Goal: Task Accomplishment & Management: Use online tool/utility

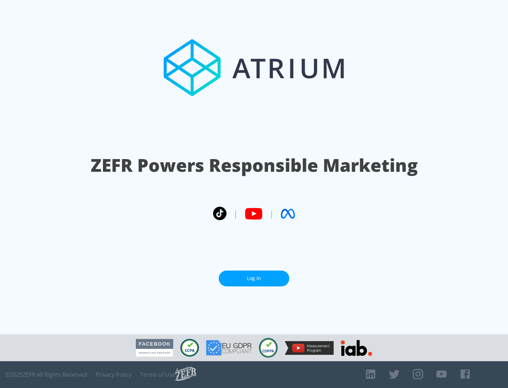
click at [254, 278] on link "Log In" at bounding box center [254, 279] width 71 height 16
